Goal: Task Accomplishment & Management: Use online tool/utility

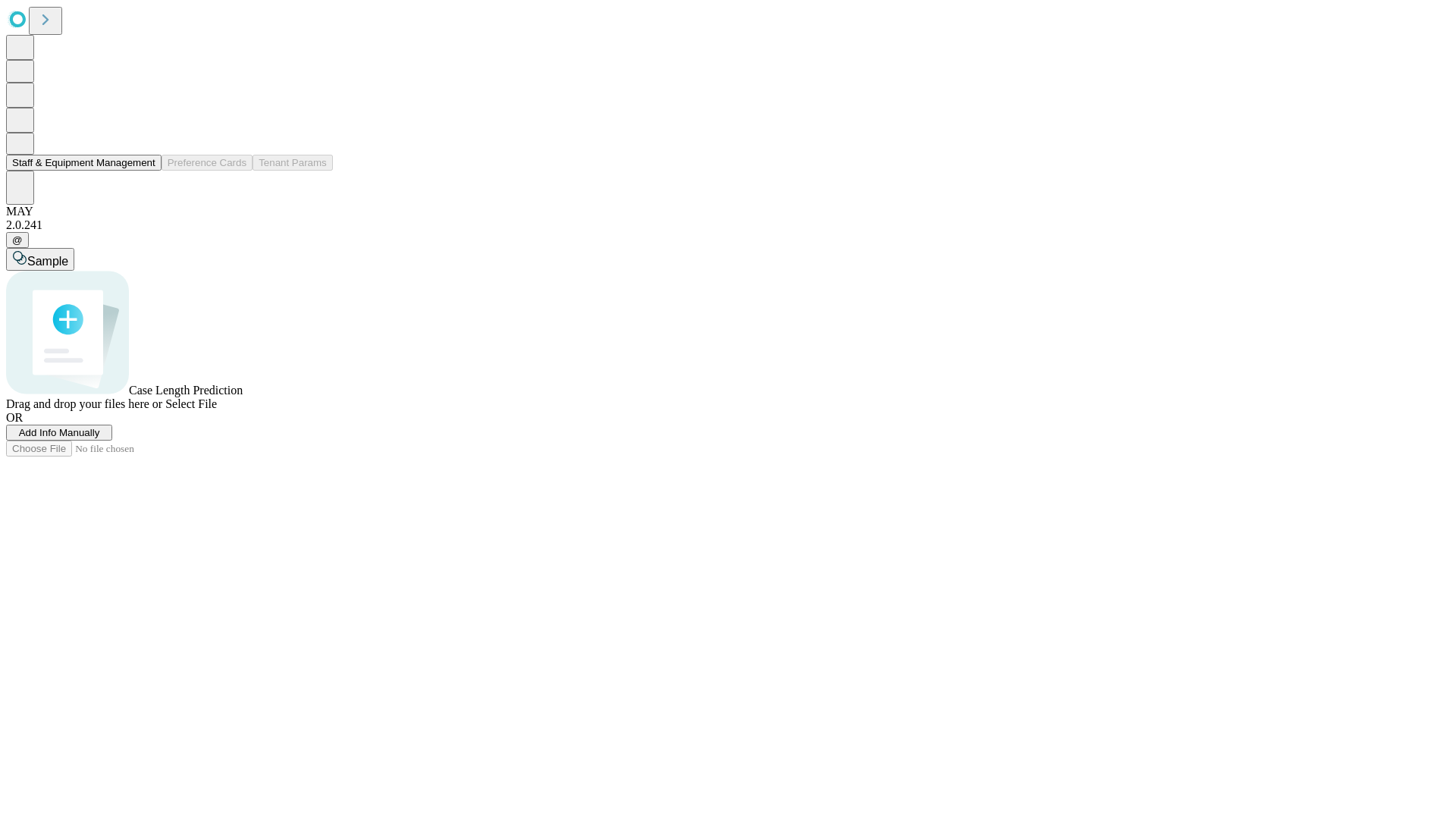
click at [145, 171] on button "Staff & Equipment Management" at bounding box center [83, 163] width 155 height 16
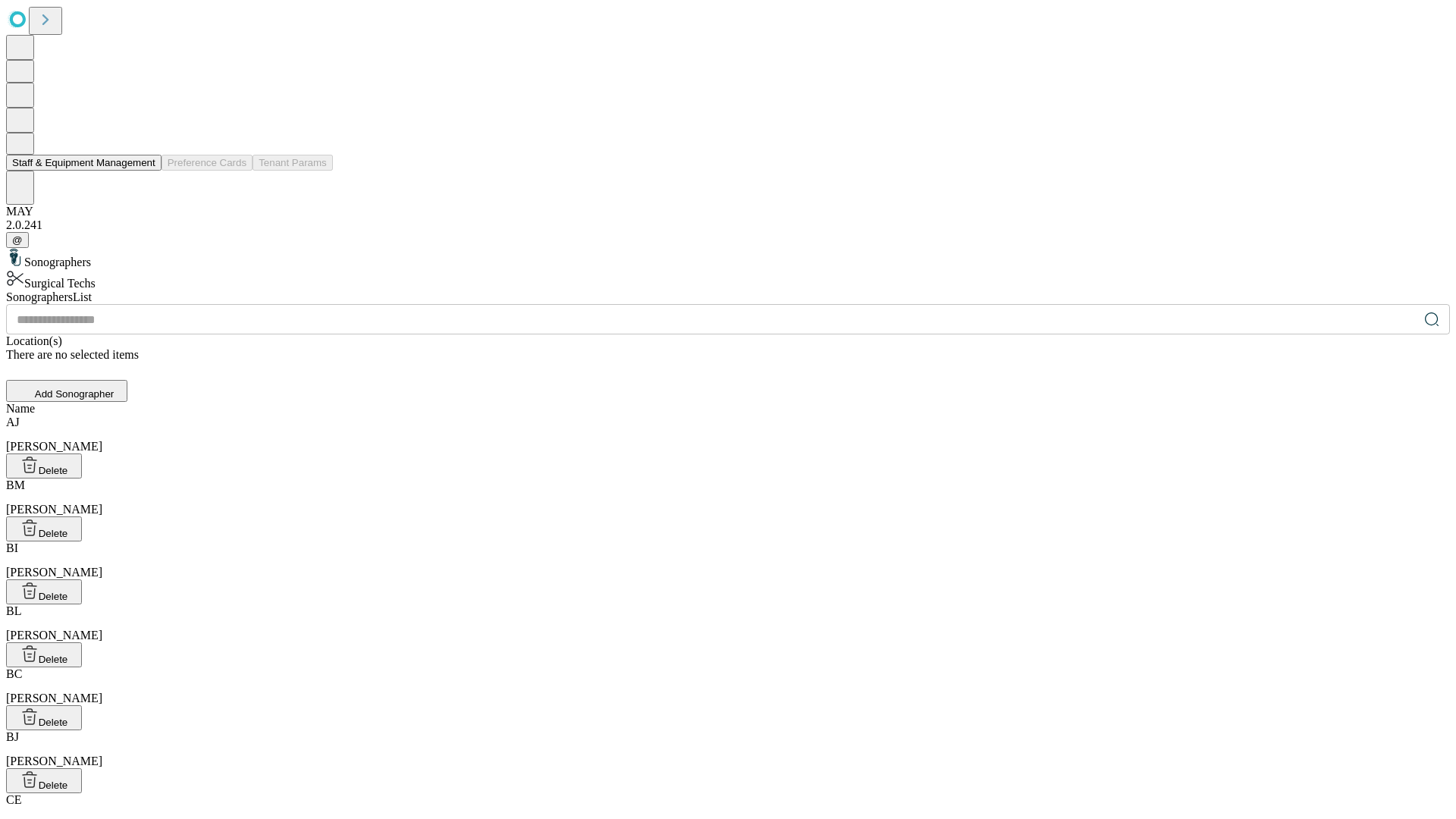
click at [145, 171] on button "Staff & Equipment Management" at bounding box center [83, 163] width 155 height 16
